Goal: Task Accomplishment & Management: Use online tool/utility

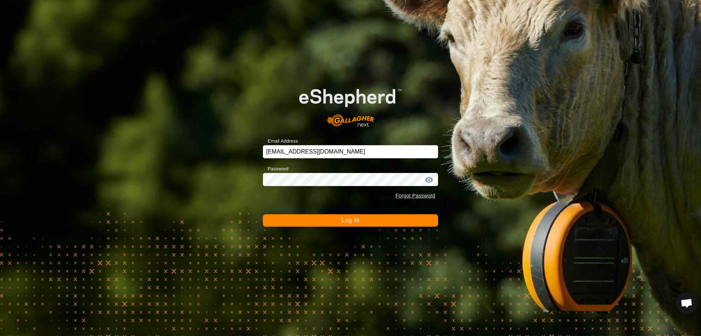
click at [359, 219] on span "Log In" at bounding box center [350, 220] width 18 height 6
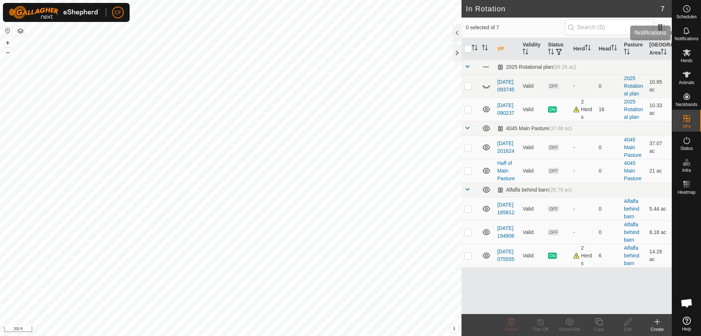
click at [686, 35] on icon at bounding box center [686, 30] width 9 height 9
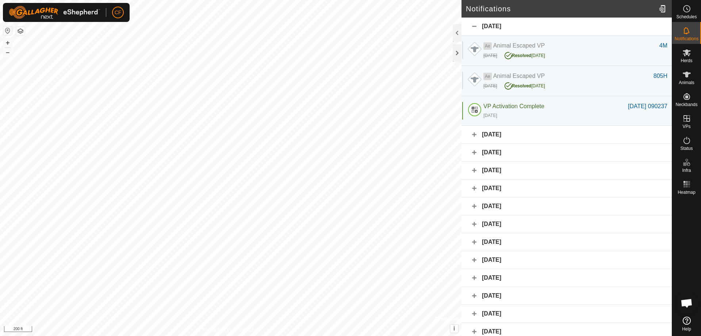
click at [474, 24] on div "[DATE]" at bounding box center [567, 27] width 210 height 18
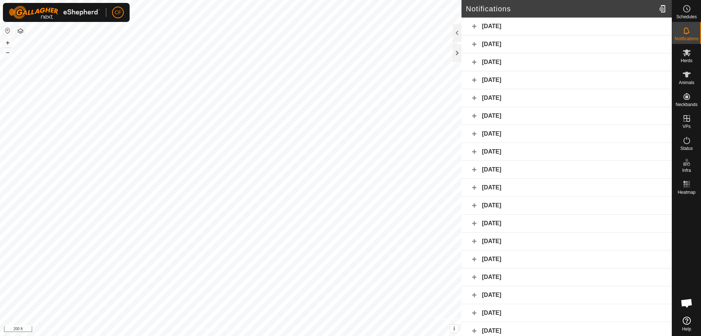
click at [475, 28] on div "[DATE]" at bounding box center [567, 27] width 210 height 18
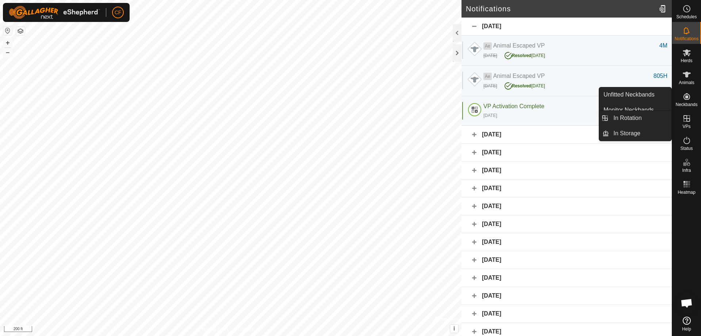
click at [689, 120] on icon at bounding box center [686, 118] width 9 height 9
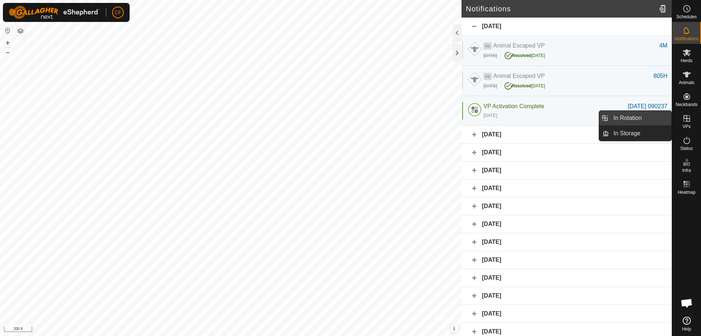
click at [631, 117] on link "In Rotation" at bounding box center [640, 118] width 62 height 15
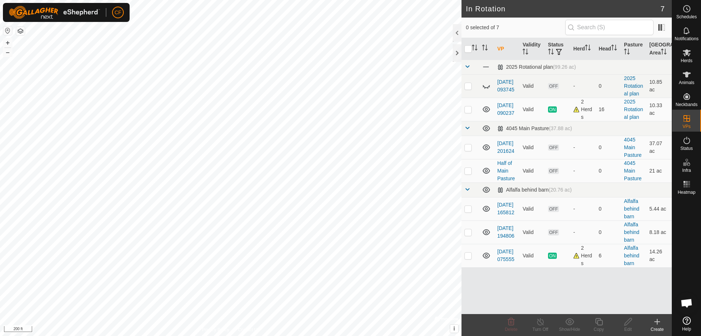
click at [655, 321] on icon at bounding box center [657, 321] width 5 height 0
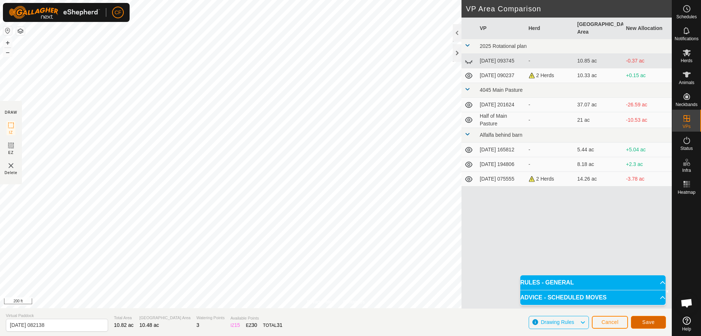
click at [650, 319] on span "Save" at bounding box center [648, 322] width 12 height 6
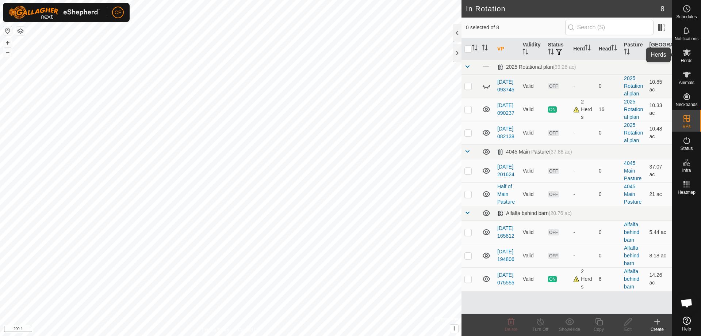
click at [689, 50] on icon at bounding box center [687, 52] width 8 height 7
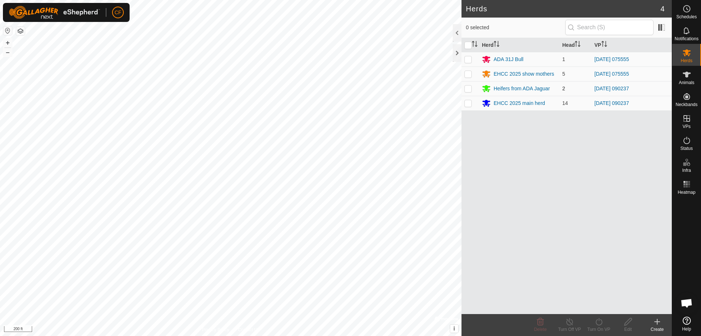
click at [465, 91] on p-checkbox at bounding box center [467, 88] width 7 height 6
checkbox input "true"
click at [468, 103] on p-checkbox at bounding box center [467, 103] width 7 height 6
checkbox input "true"
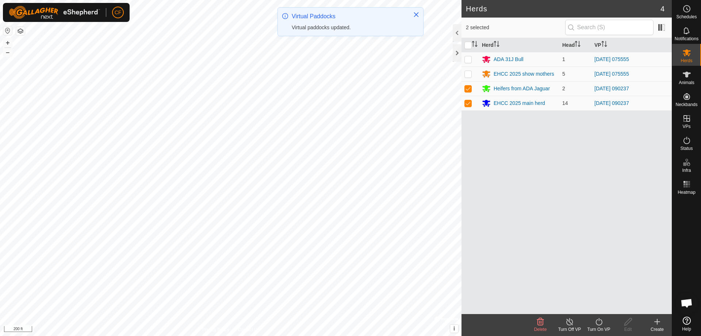
click at [595, 322] on icon at bounding box center [598, 321] width 9 height 9
click at [604, 305] on link "Now" at bounding box center [621, 305] width 72 height 15
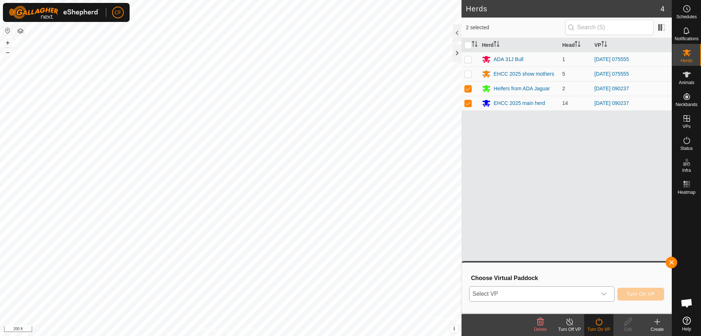
click at [605, 294] on icon "dropdown trigger" at bounding box center [604, 294] width 6 height 6
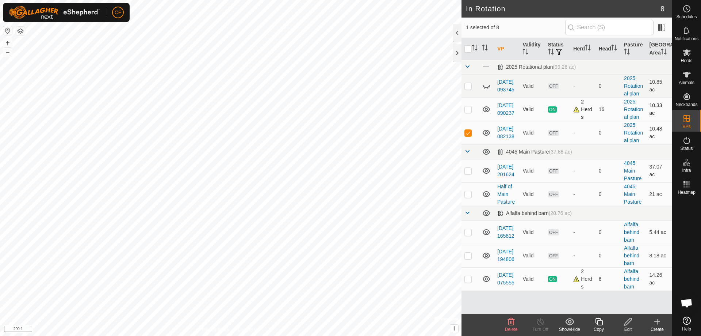
click at [467, 109] on p-checkbox at bounding box center [467, 109] width 7 height 6
checkbox input "true"
click at [543, 322] on icon at bounding box center [540, 321] width 7 height 7
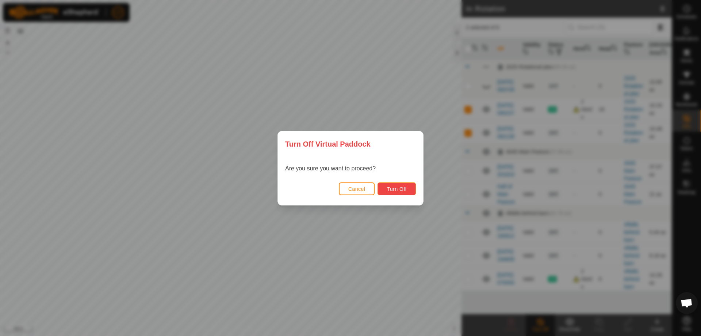
click at [405, 187] on span "Turn Off" at bounding box center [397, 189] width 20 height 6
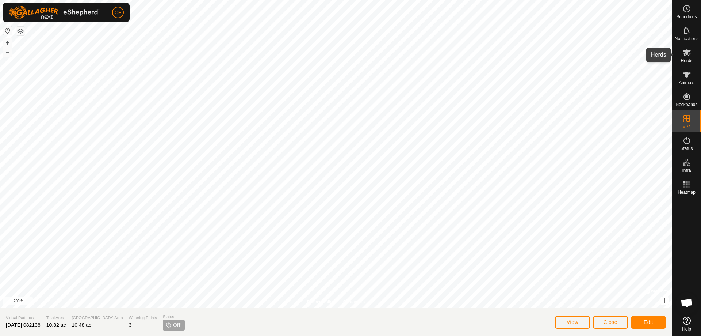
click at [686, 51] on icon at bounding box center [687, 52] width 8 height 7
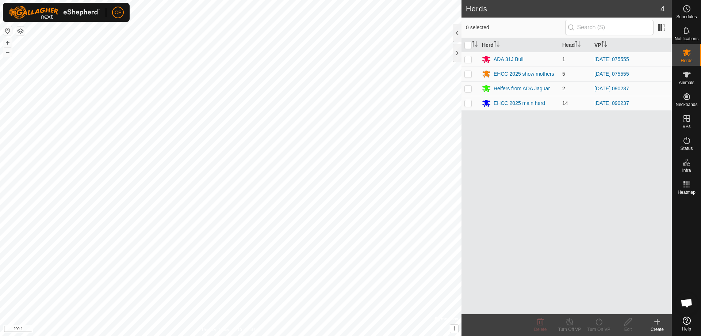
click at [471, 84] on td at bounding box center [471, 88] width 18 height 15
checkbox input "true"
click at [470, 100] on p-checkbox at bounding box center [467, 103] width 7 height 6
checkbox input "true"
click at [600, 325] on icon at bounding box center [598, 321] width 9 height 9
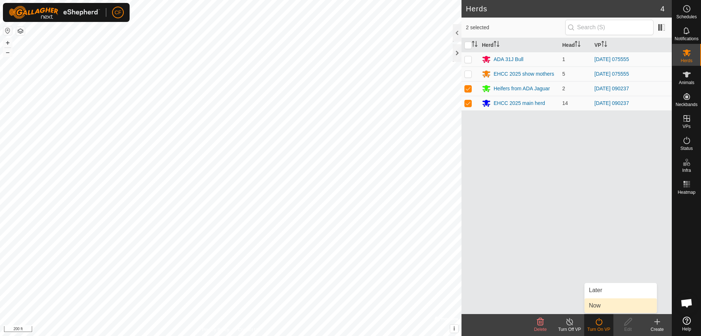
click at [601, 306] on link "Now" at bounding box center [621, 305] width 72 height 15
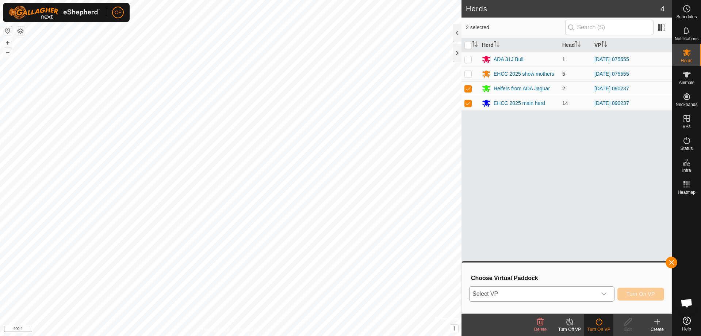
click at [601, 292] on icon "dropdown trigger" at bounding box center [604, 294] width 6 height 6
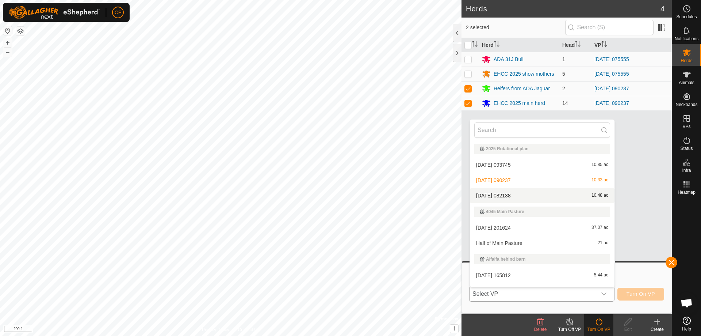
click at [516, 195] on li "[DATE] 082138 10.48 ac" at bounding box center [542, 195] width 145 height 15
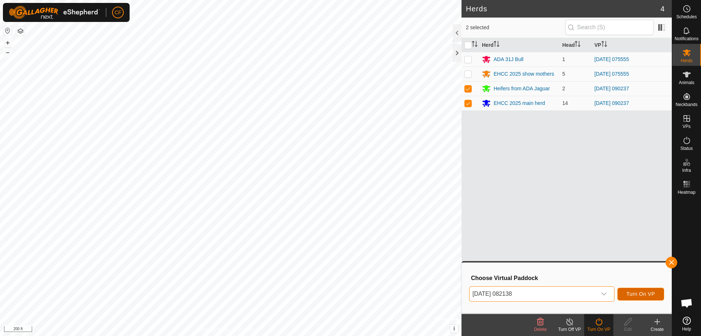
click at [640, 295] on span "Turn On VP" at bounding box center [641, 294] width 28 height 6
